Goal: Transaction & Acquisition: Book appointment/travel/reservation

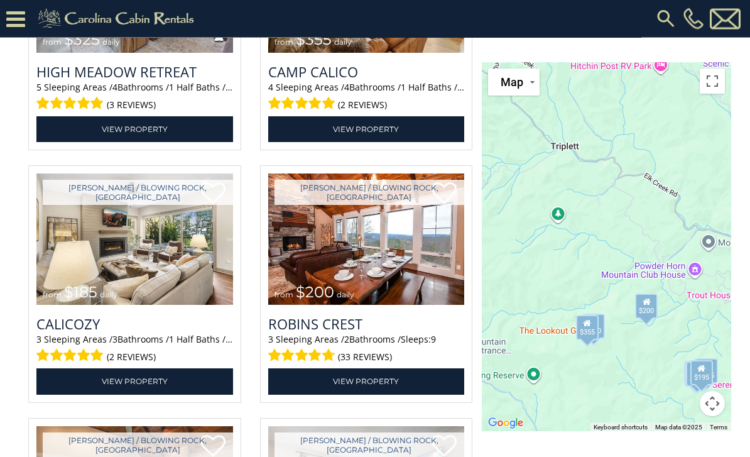
scroll to position [1463, 0]
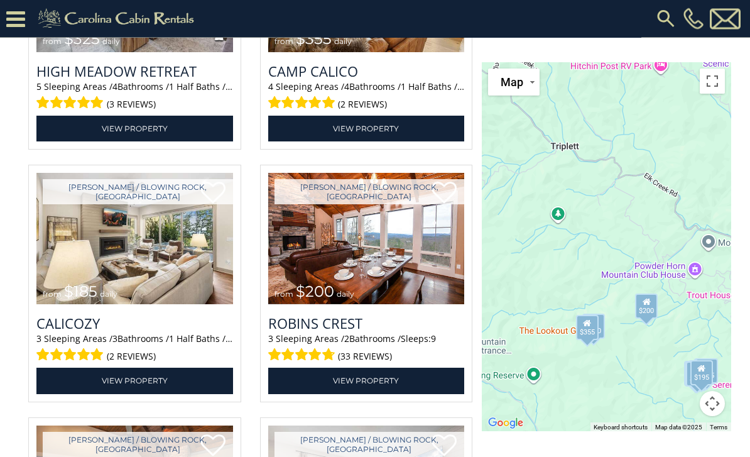
click at [387, 300] on img at bounding box center [366, 238] width 197 height 131
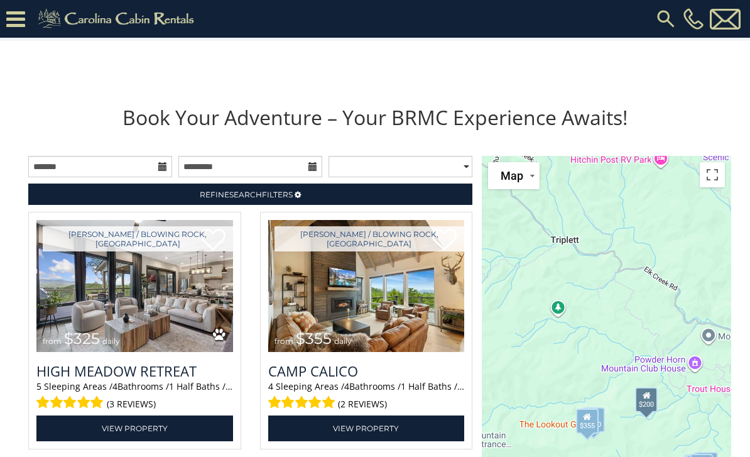
scroll to position [1155, 0]
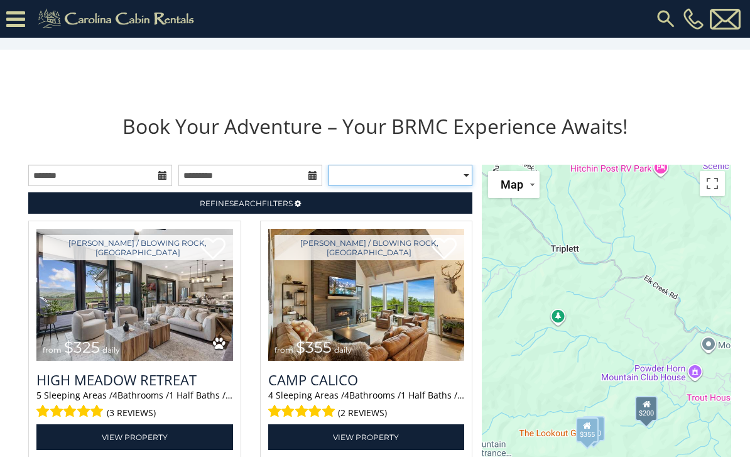
click at [458, 186] on select "**********" at bounding box center [401, 175] width 144 height 21
select select "*****"
click at [21, 23] on icon at bounding box center [15, 19] width 19 height 22
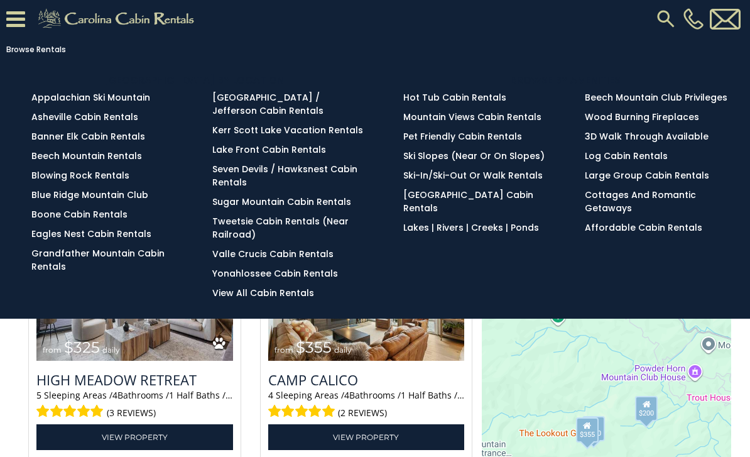
click at [100, 201] on link "Blue Ridge Mountain Club" at bounding box center [89, 195] width 117 height 13
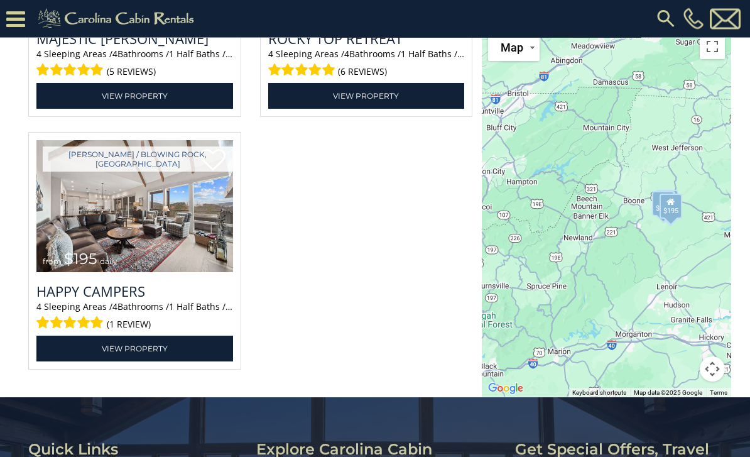
scroll to position [2507, 0]
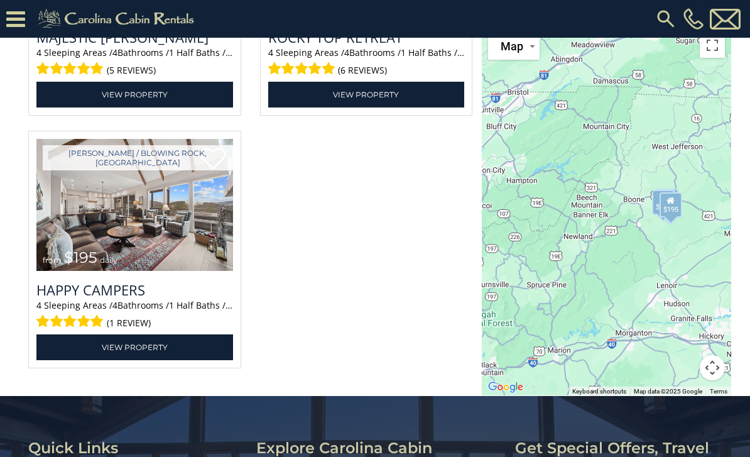
click at [168, 270] on img at bounding box center [134, 204] width 197 height 131
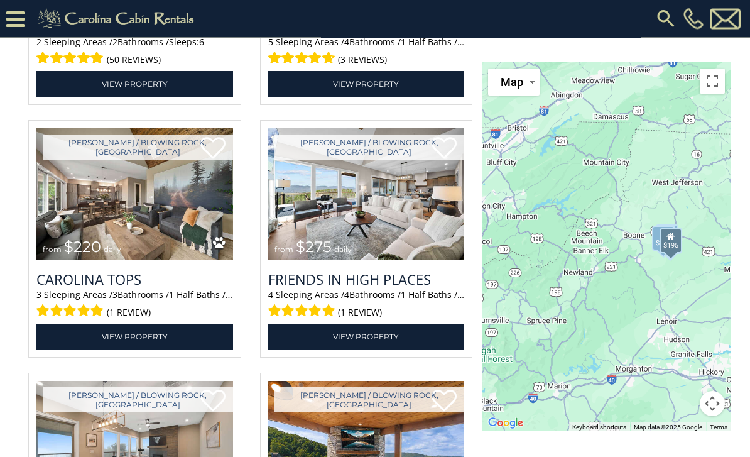
scroll to position [2013, 0]
click at [147, 260] on img at bounding box center [134, 193] width 197 height 131
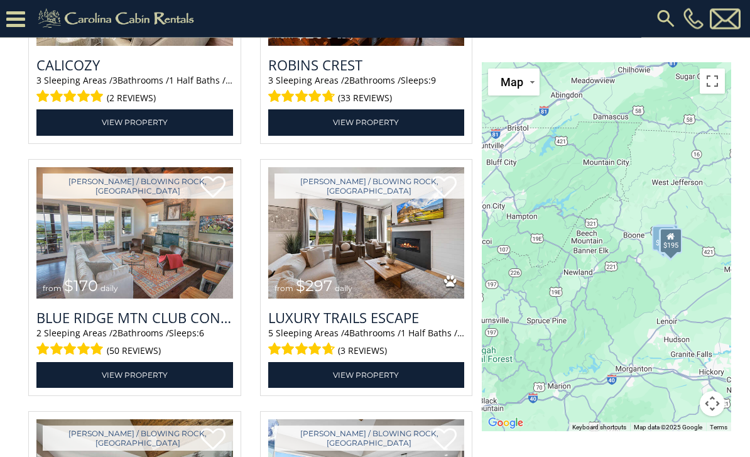
scroll to position [1714, 0]
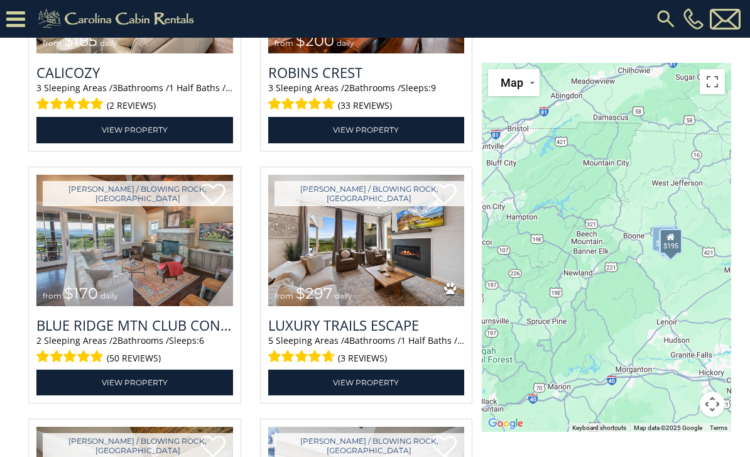
click at [393, 306] on img at bounding box center [366, 240] width 197 height 131
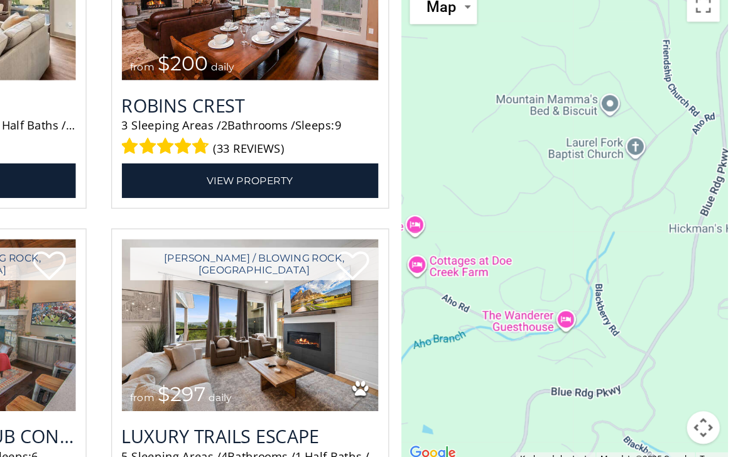
scroll to position [1694, 0]
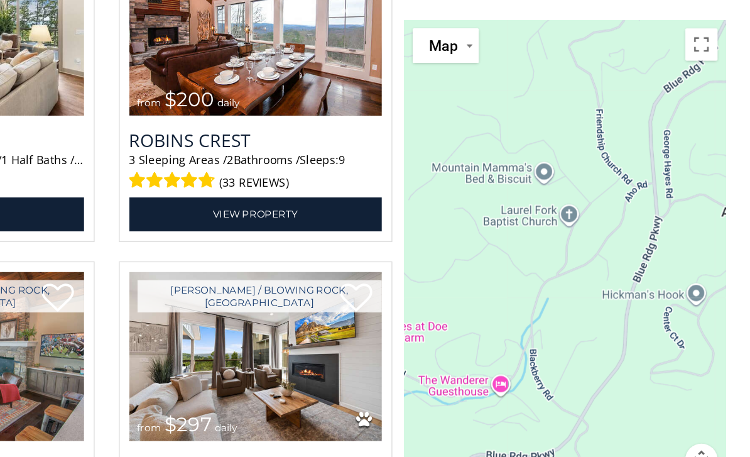
click at [482, 131] on div "$325 $355 $185 $200 $170 $297 $220 $275 $525 $355 $195" at bounding box center [607, 247] width 250 height 369
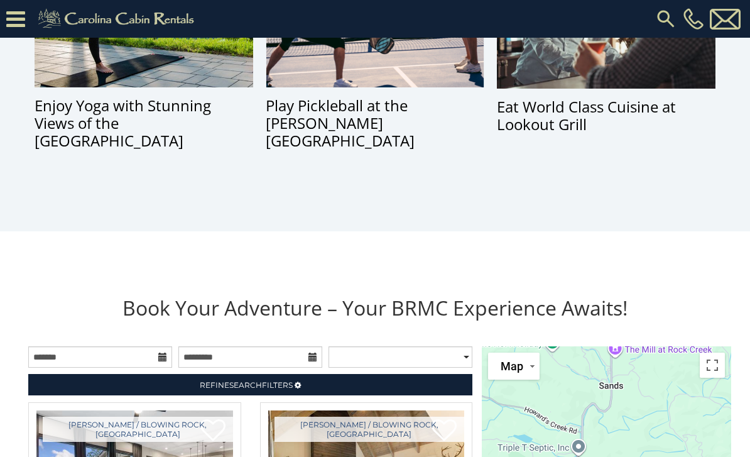
scroll to position [1036, 0]
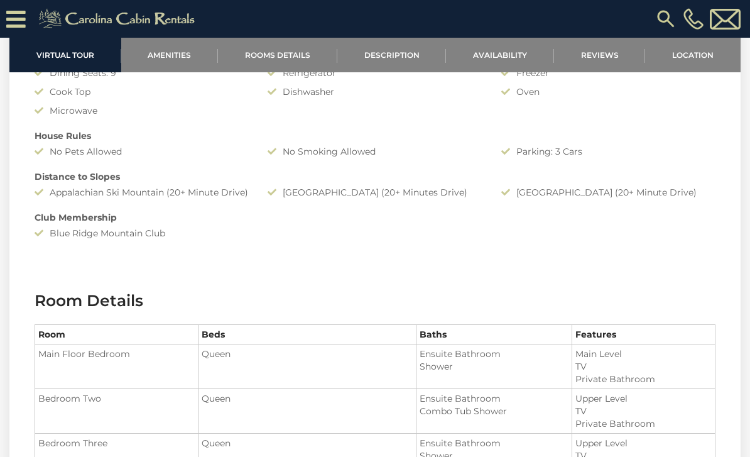
scroll to position [1021, 0]
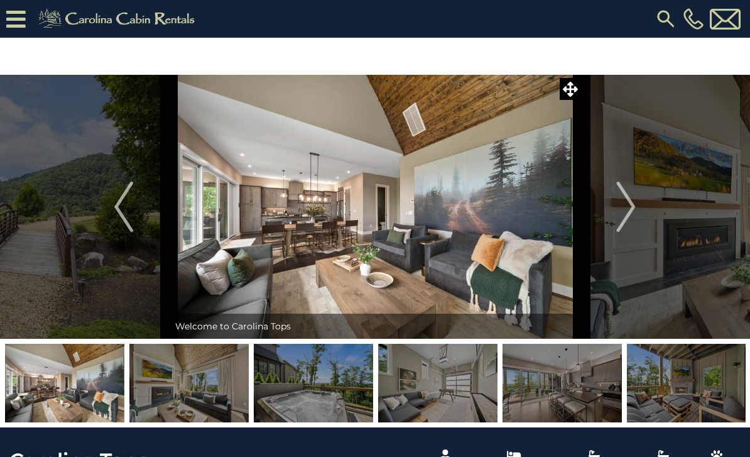
click at [627, 206] on img "Next" at bounding box center [626, 207] width 19 height 50
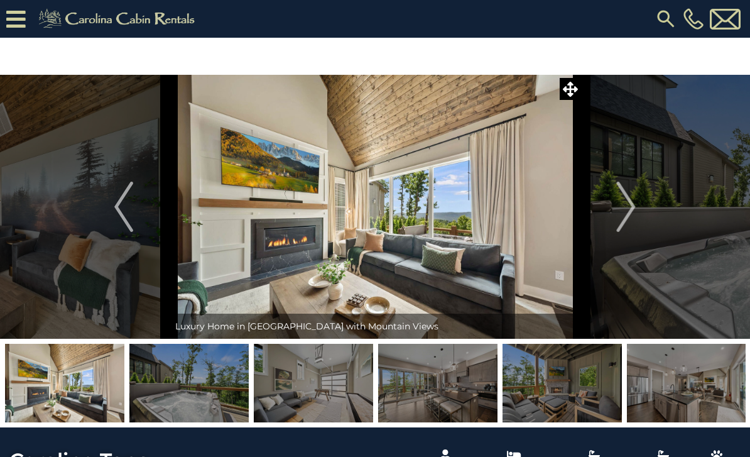
click at [633, 208] on img "Next" at bounding box center [626, 207] width 19 height 50
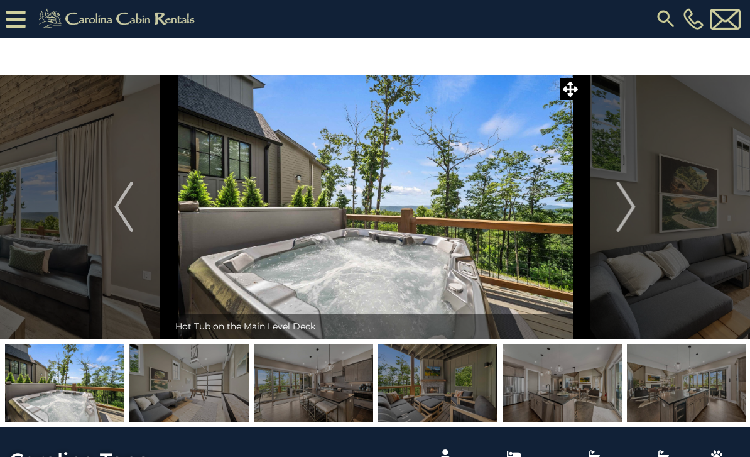
click at [204, 381] on img at bounding box center [188, 383] width 119 height 79
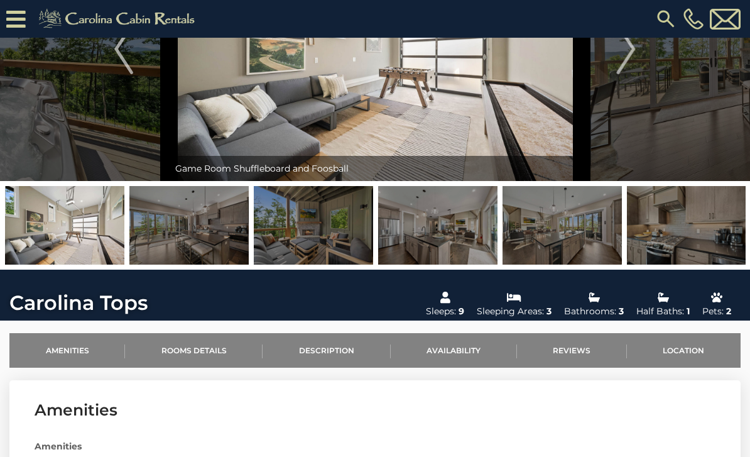
scroll to position [116, 0]
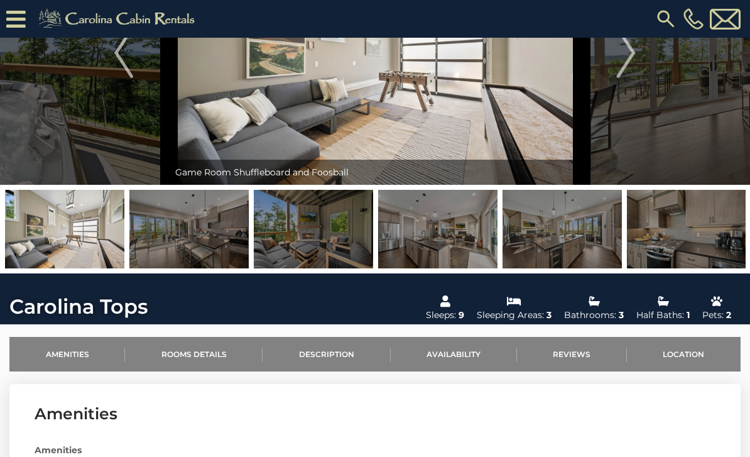
click at [669, 235] on img at bounding box center [686, 229] width 119 height 79
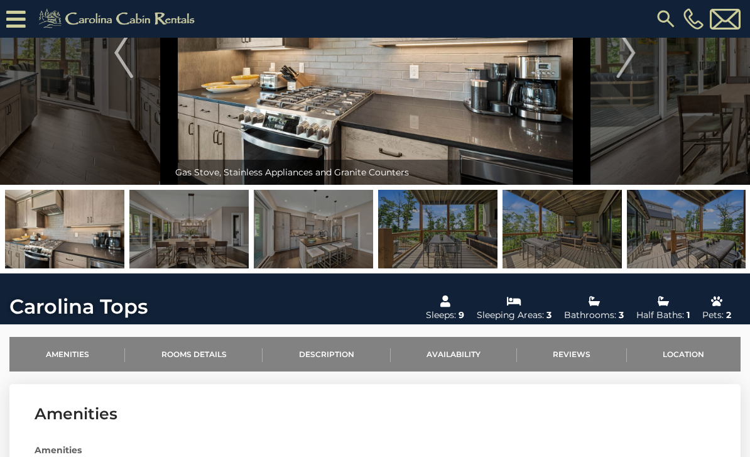
click at [556, 350] on link "Reviews" at bounding box center [572, 354] width 110 height 35
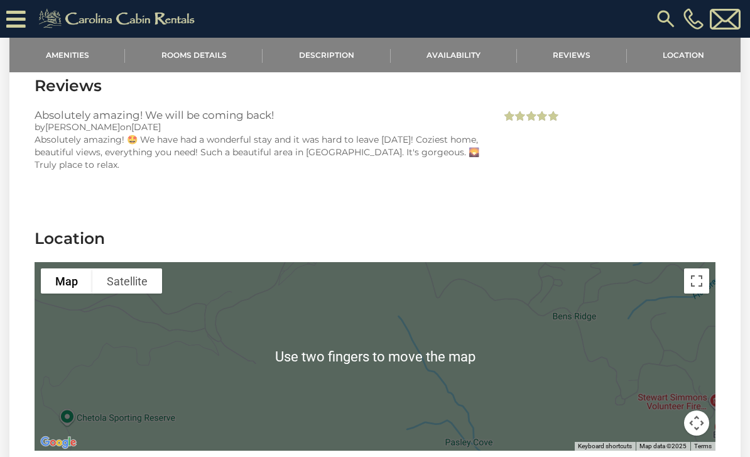
scroll to position [2250, 0]
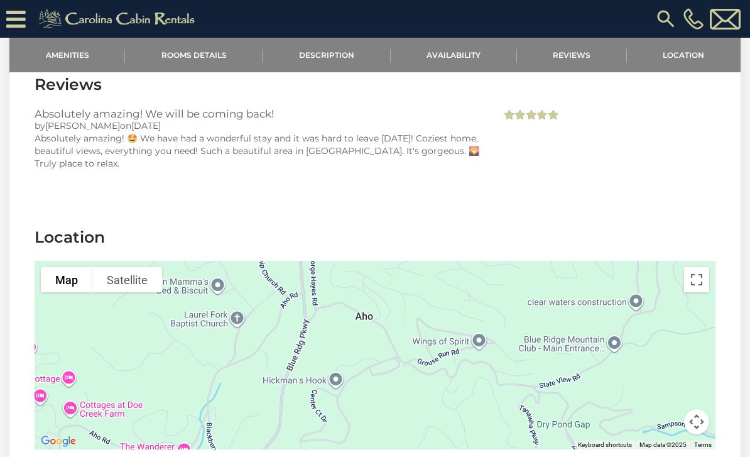
click at [329, 378] on div at bounding box center [375, 355] width 681 height 189
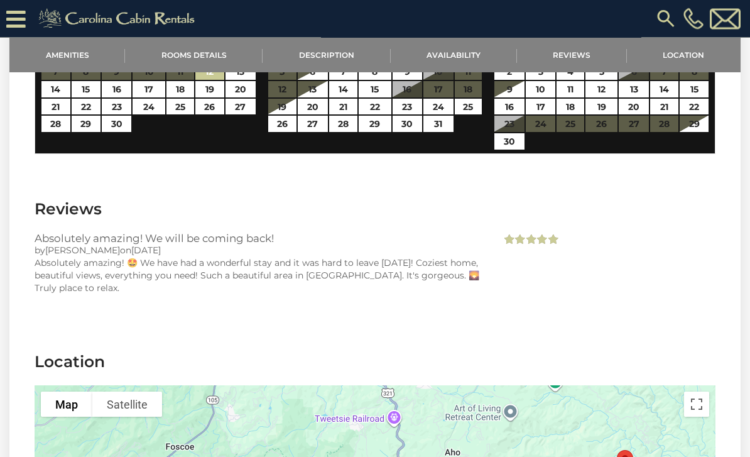
scroll to position [2115, 0]
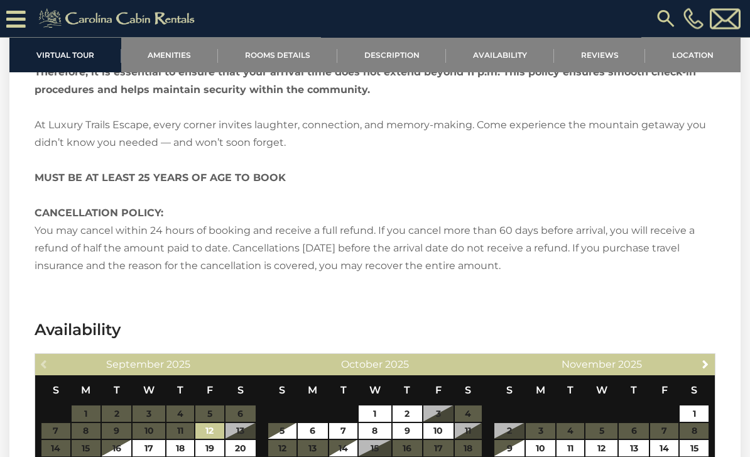
scroll to position [2249, 0]
